Goal: Find specific page/section: Find specific page/section

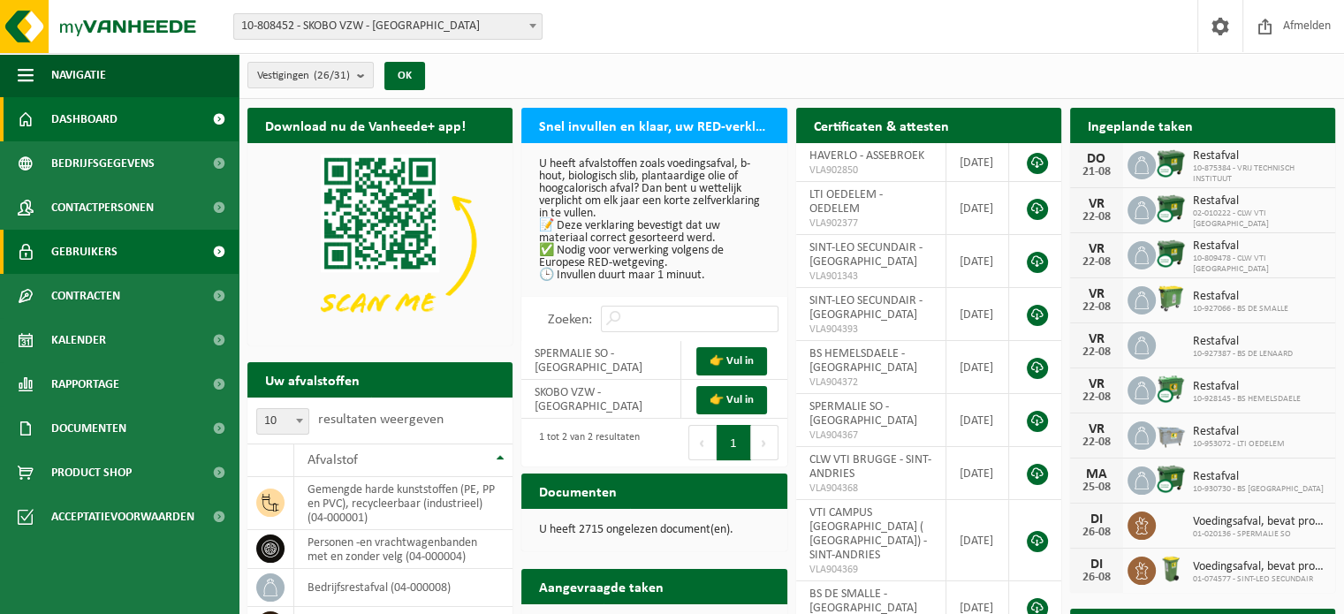
click at [131, 254] on link "Gebruikers" at bounding box center [119, 252] width 239 height 44
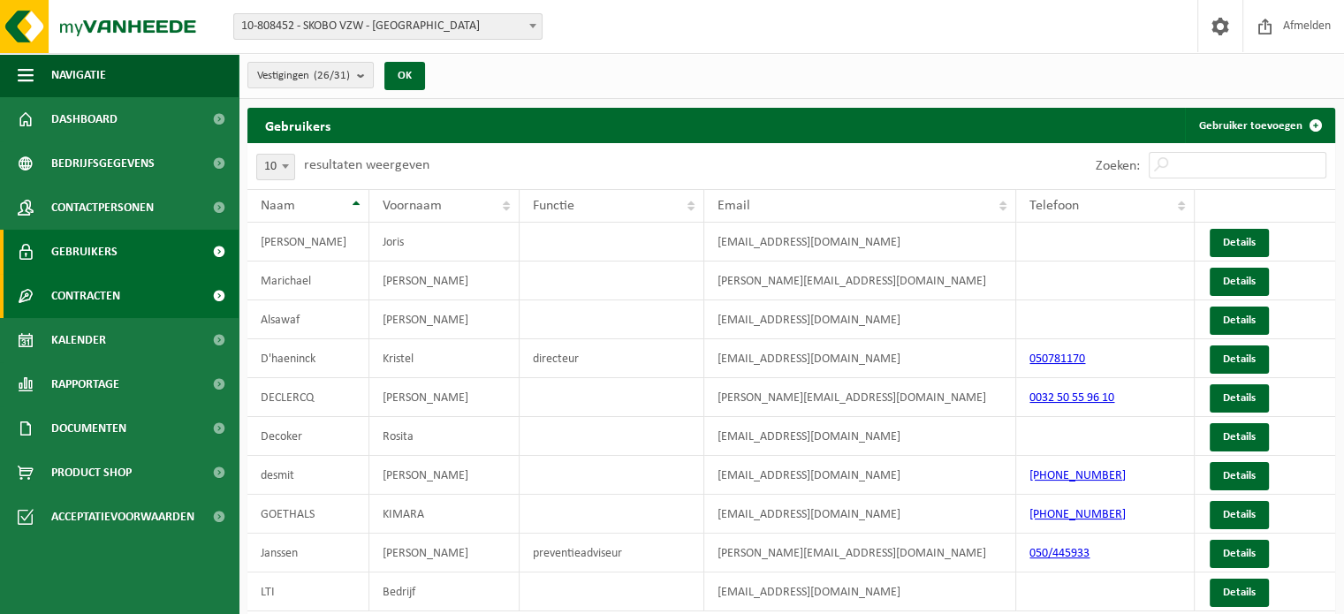
click at [103, 293] on span "Contracten" at bounding box center [85, 296] width 69 height 44
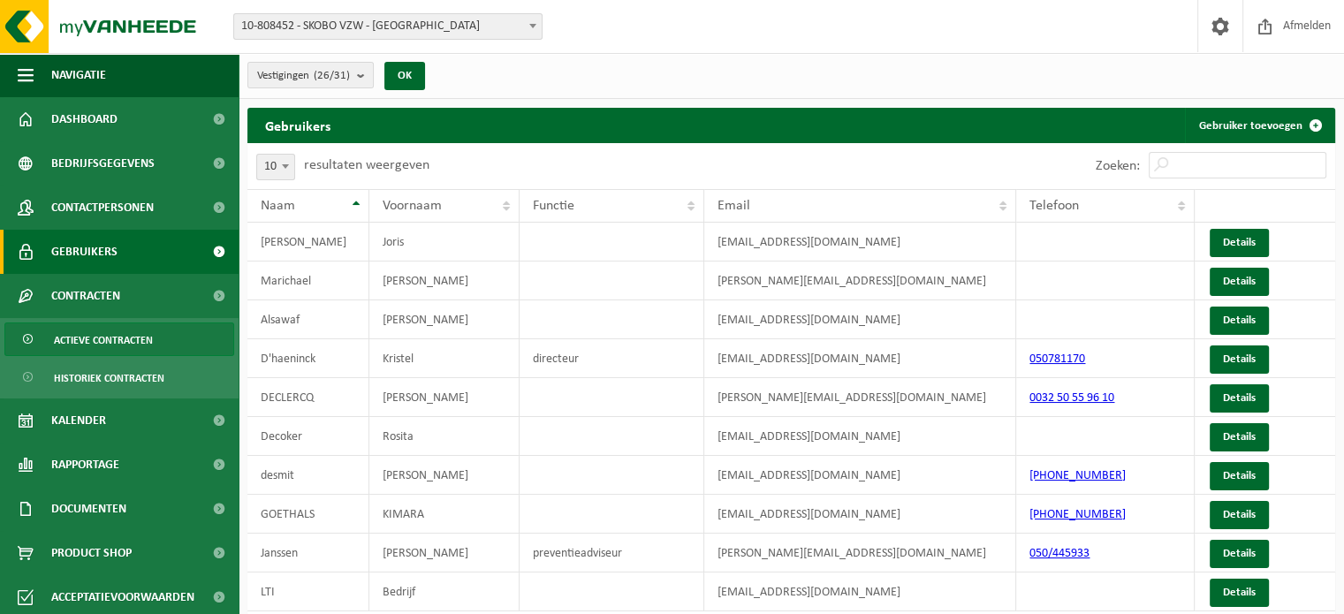
click at [110, 342] on span "Actieve contracten" at bounding box center [103, 340] width 99 height 34
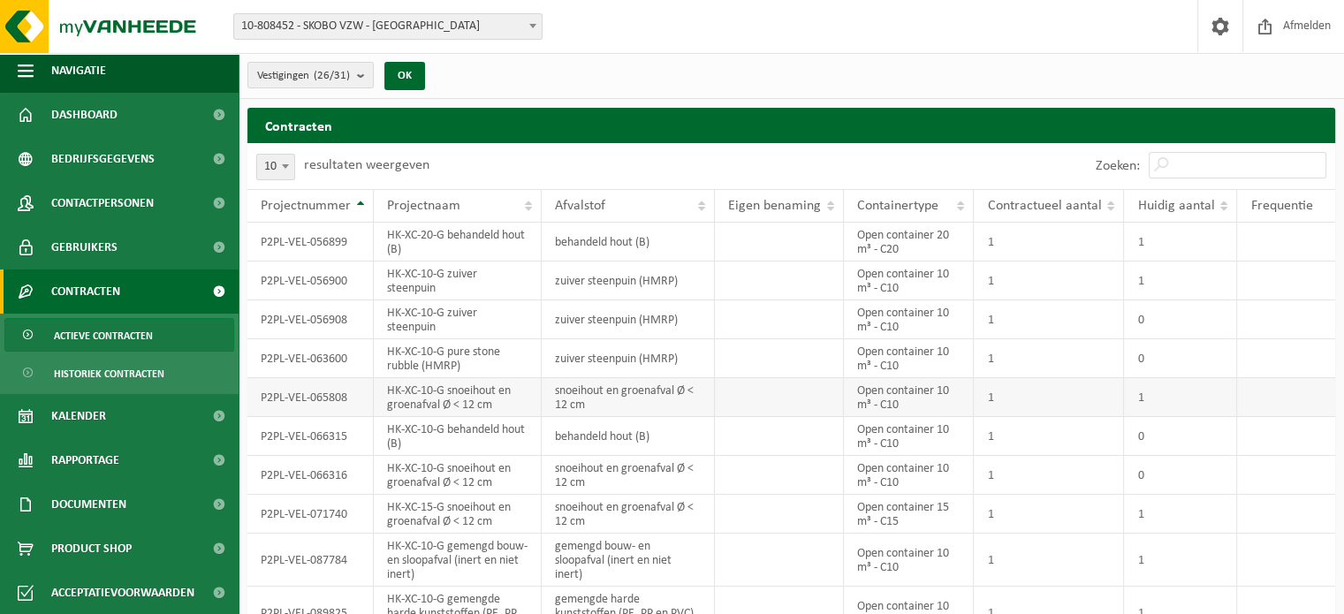
scroll to position [81, 0]
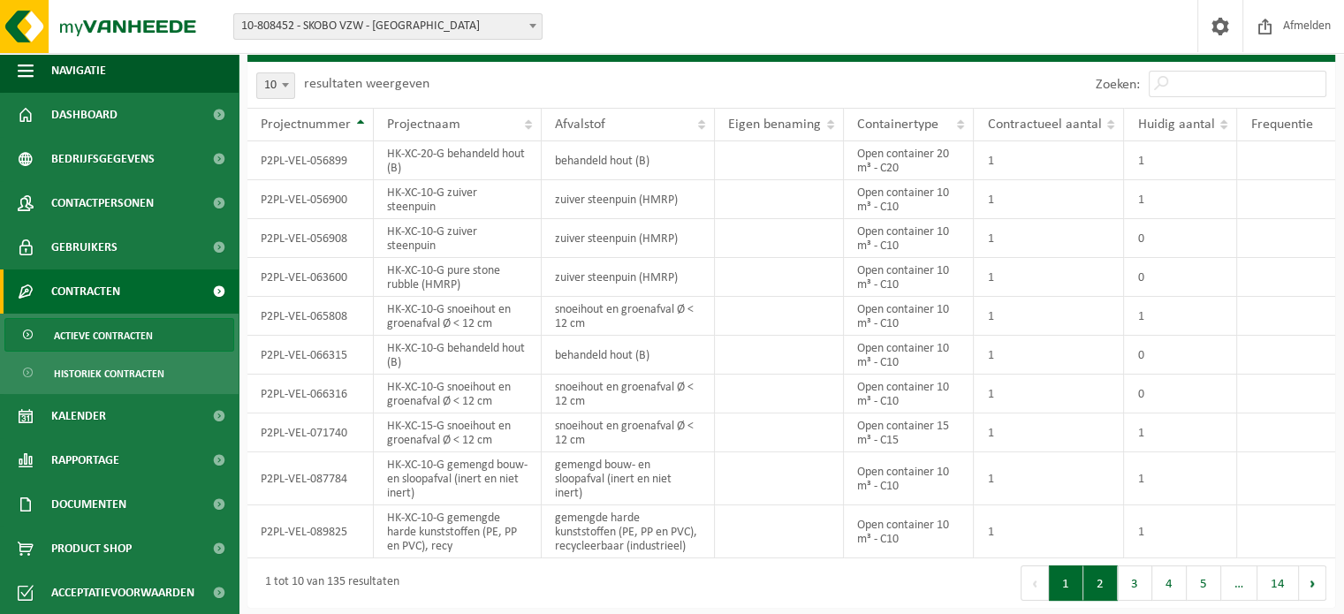
click at [1109, 582] on button "2" at bounding box center [1101, 583] width 34 height 35
